Goal: Task Accomplishment & Management: Use online tool/utility

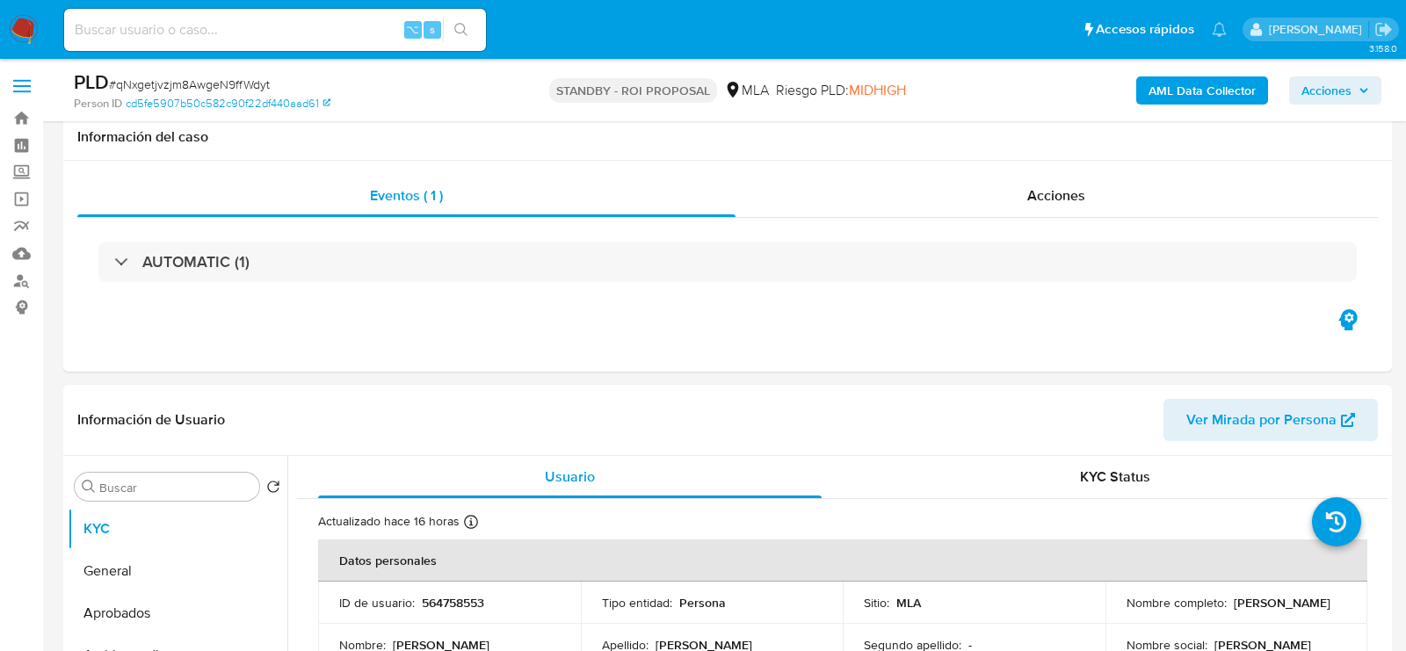
select select "10"
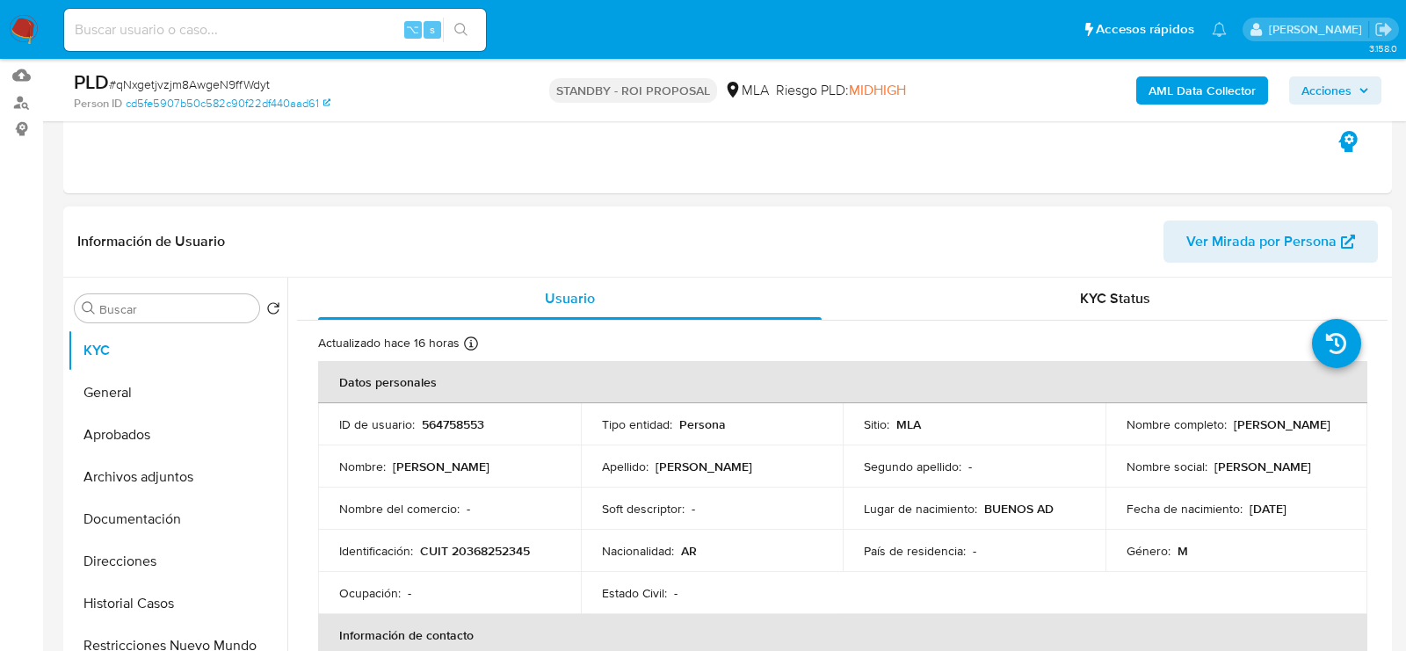
click at [448, 419] on p "564758553" at bounding box center [453, 424] width 62 height 16
copy p "564758553"
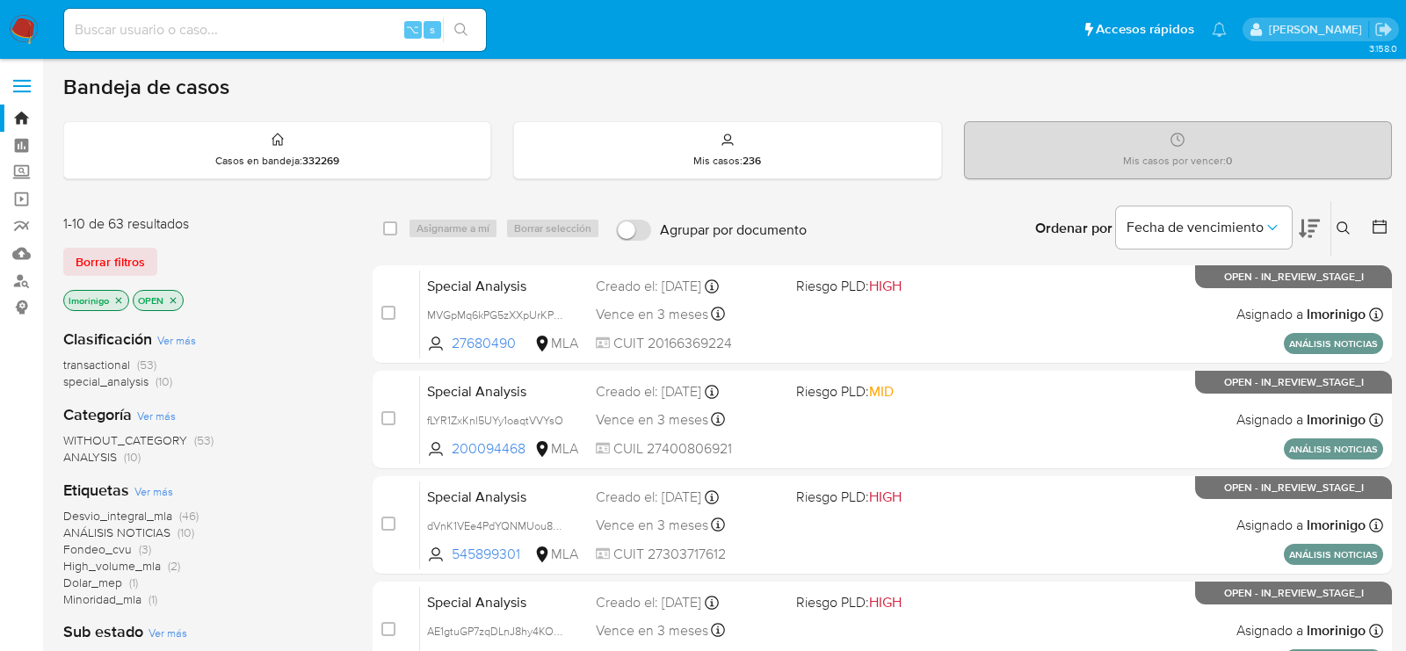
click at [119, 296] on icon "close-filter" at bounding box center [118, 300] width 11 height 11
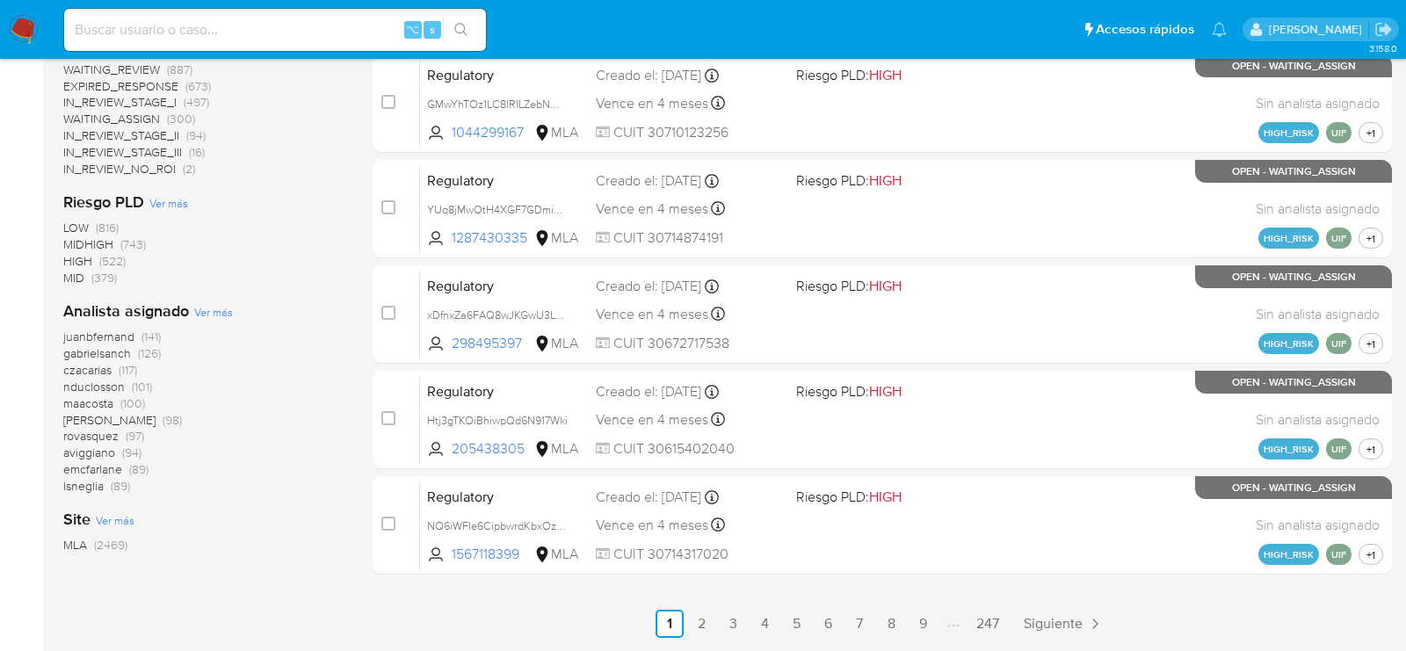
scroll to position [766, 0]
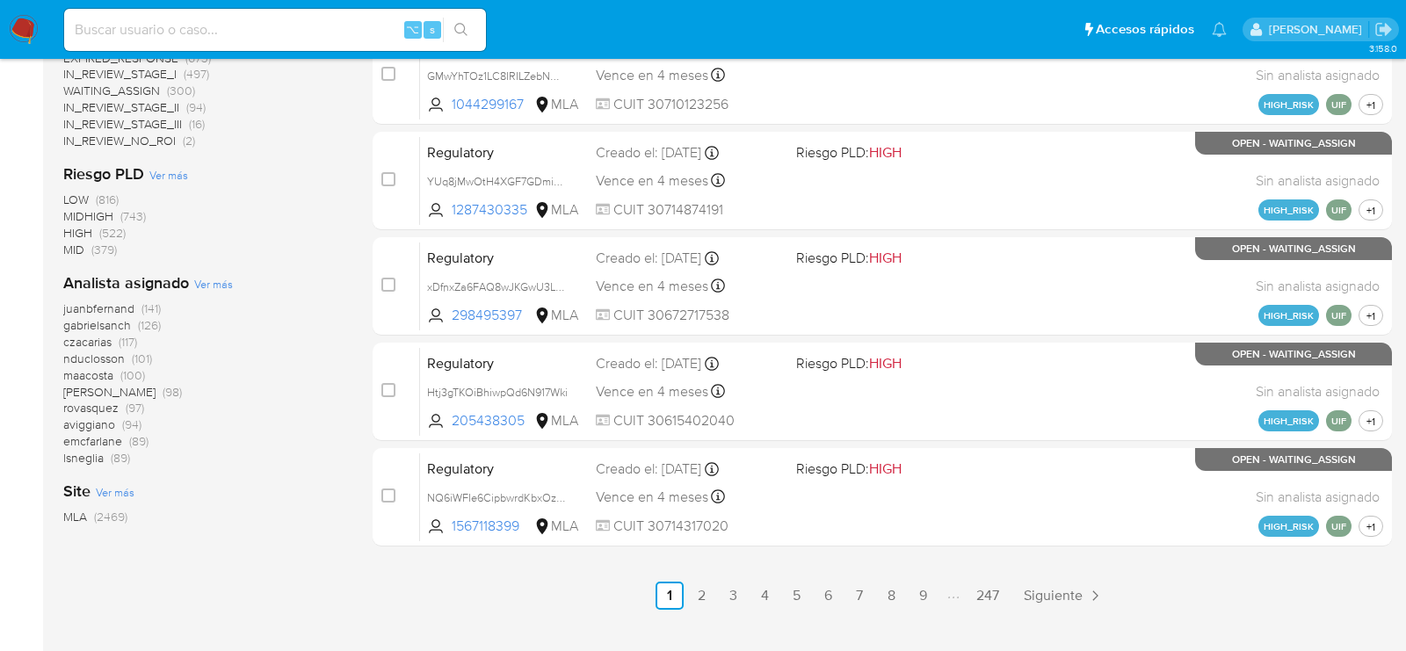
click at [213, 284] on span "Ver más" at bounding box center [213, 284] width 39 height 16
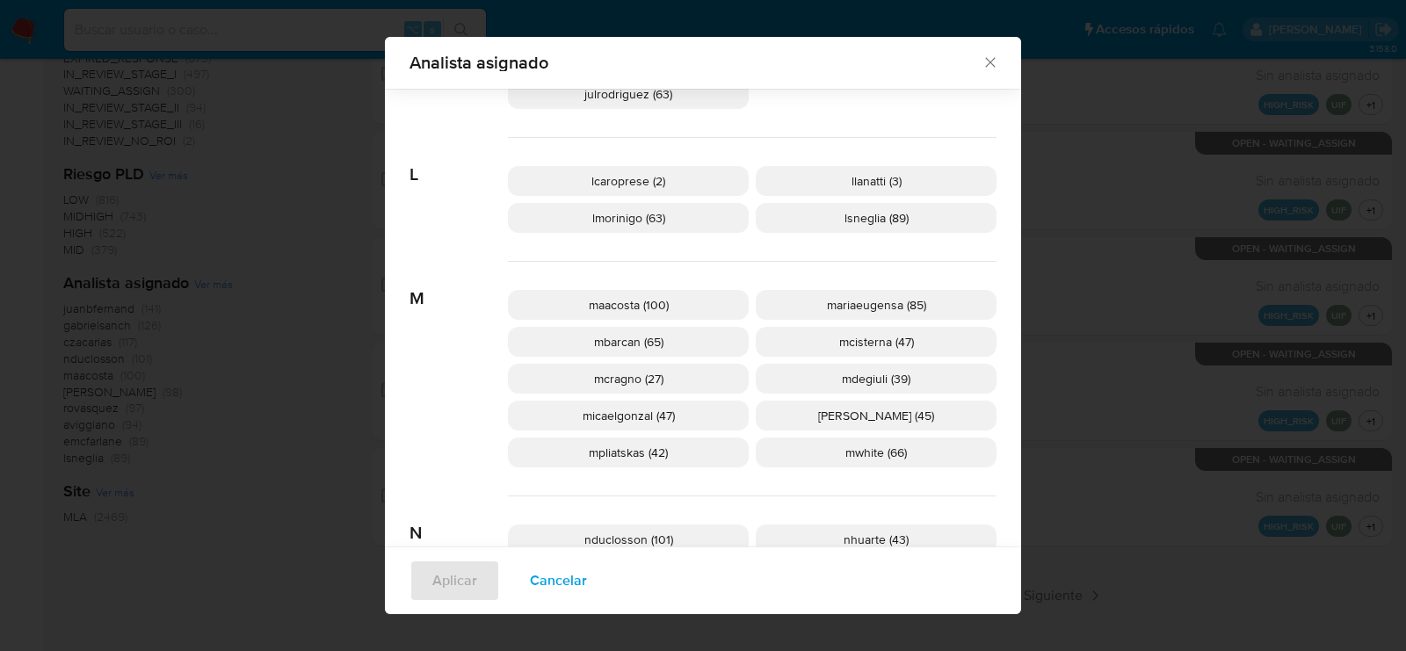
scroll to position [710, 0]
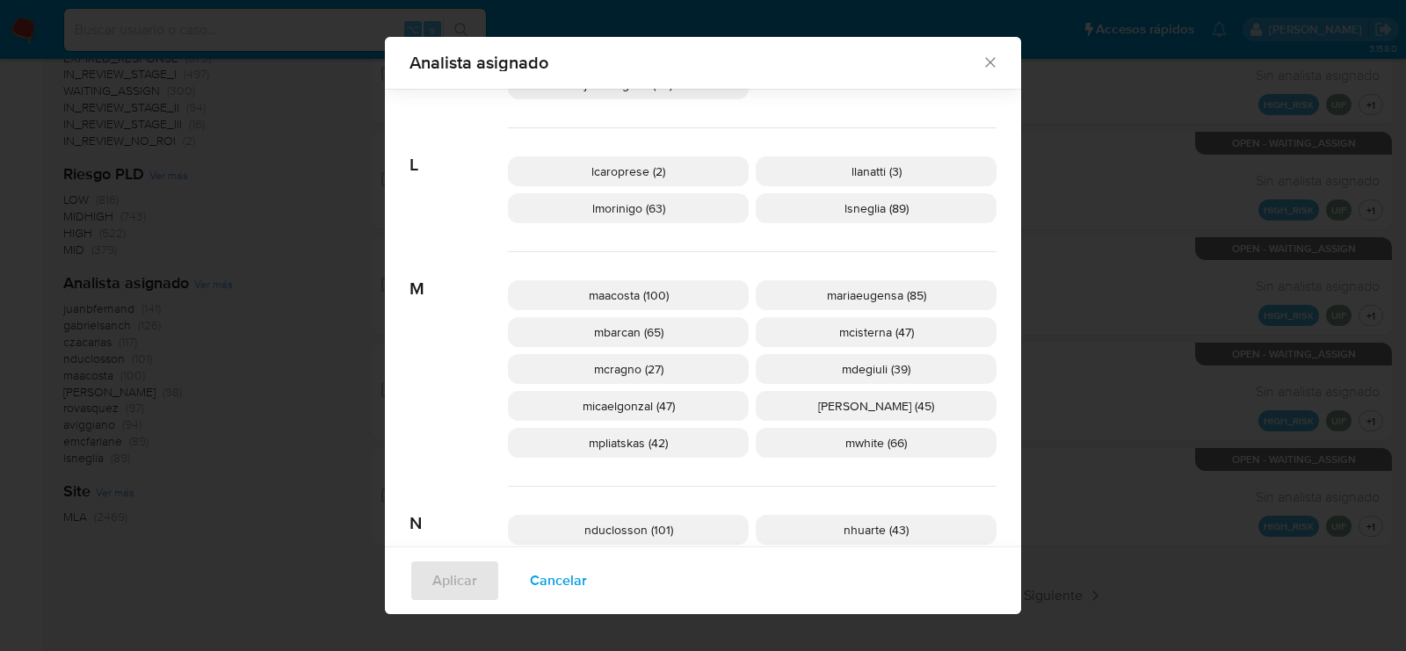
click at [533, 580] on span "Cancelar" at bounding box center [558, 580] width 57 height 39
